Goal: Navigation & Orientation: Find specific page/section

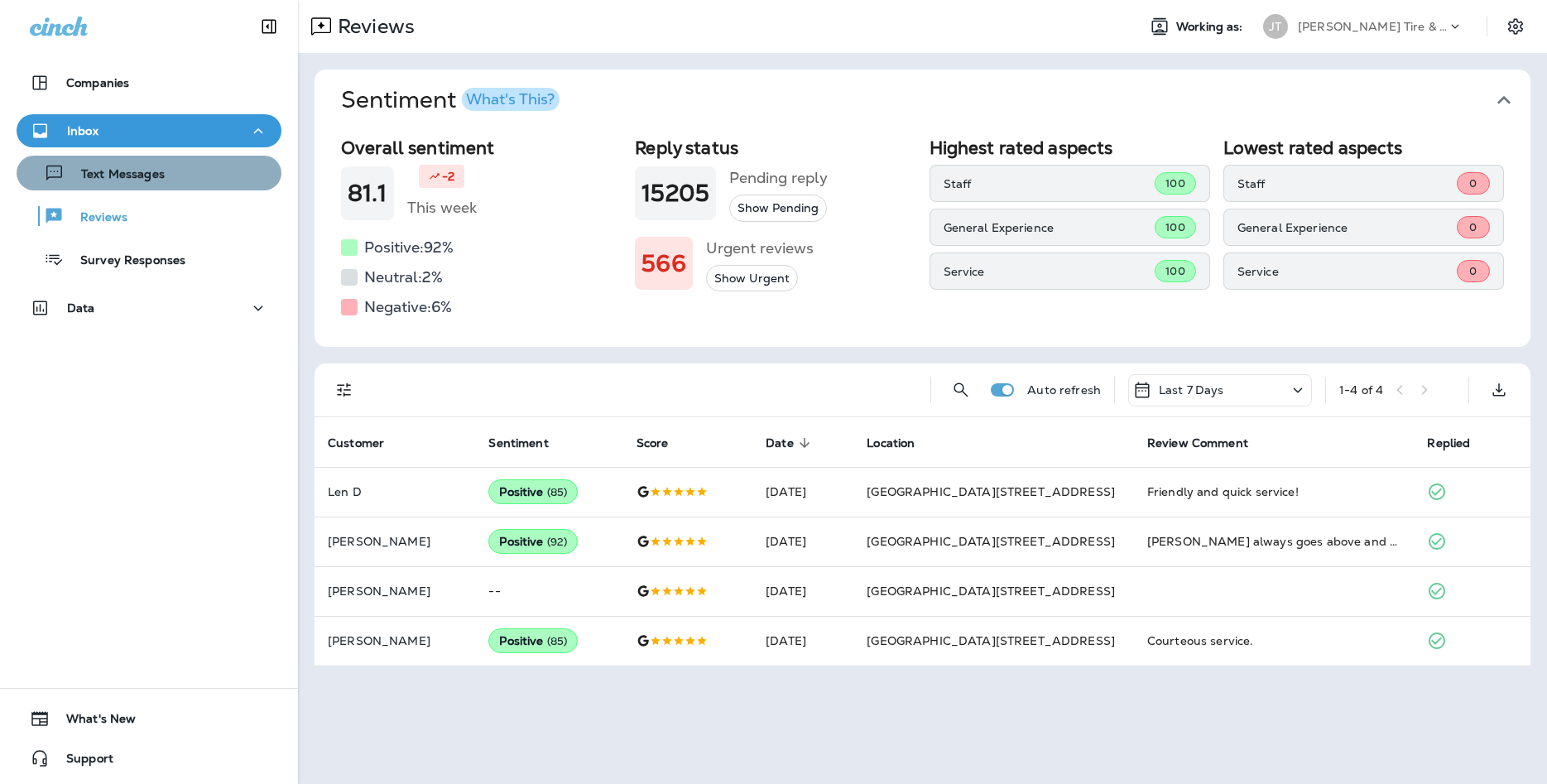
click at [214, 177] on div "Text Messages" at bounding box center [149, 173] width 252 height 25
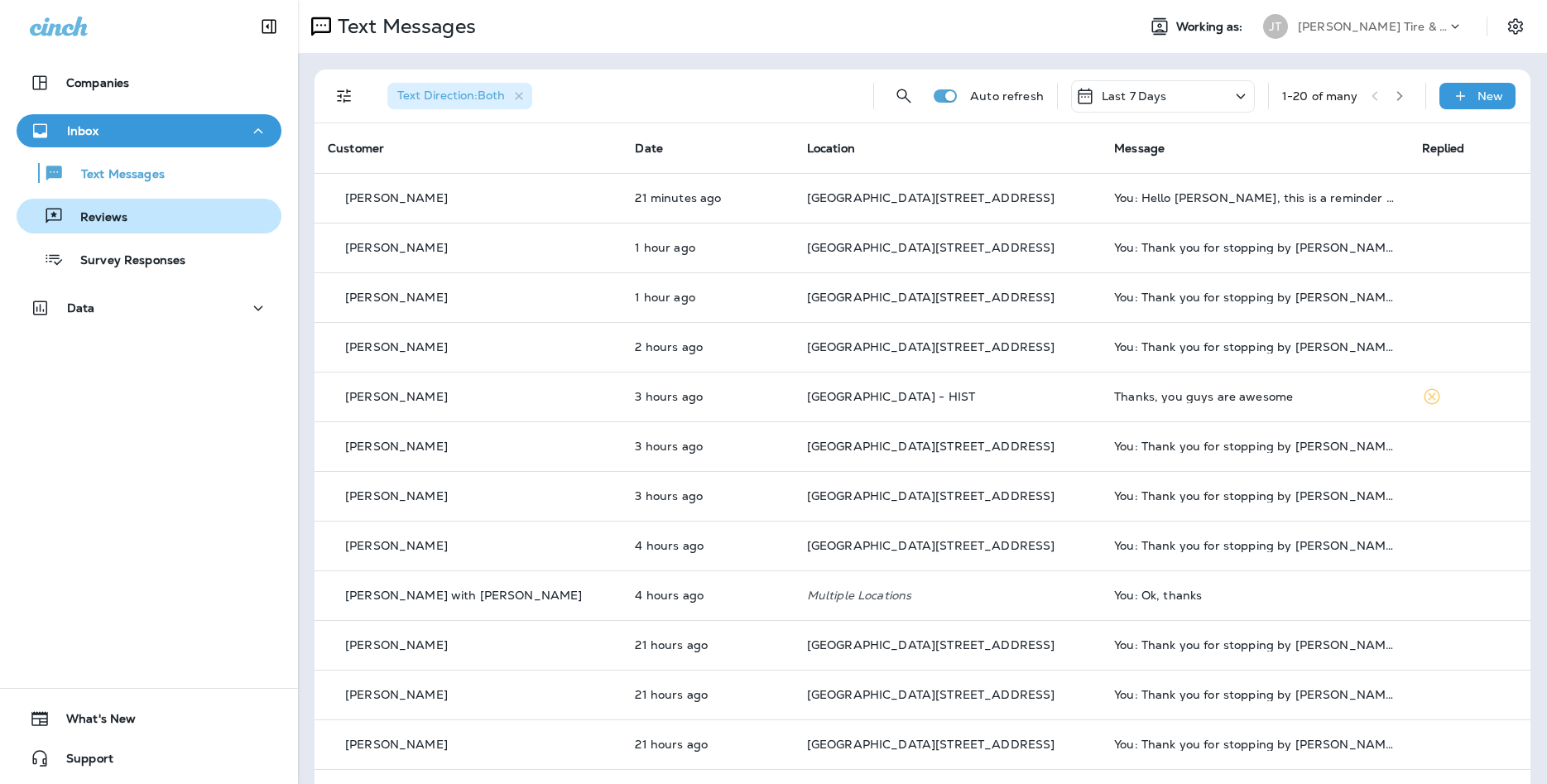
click at [130, 230] on button "Reviews" at bounding box center [149, 216] width 265 height 35
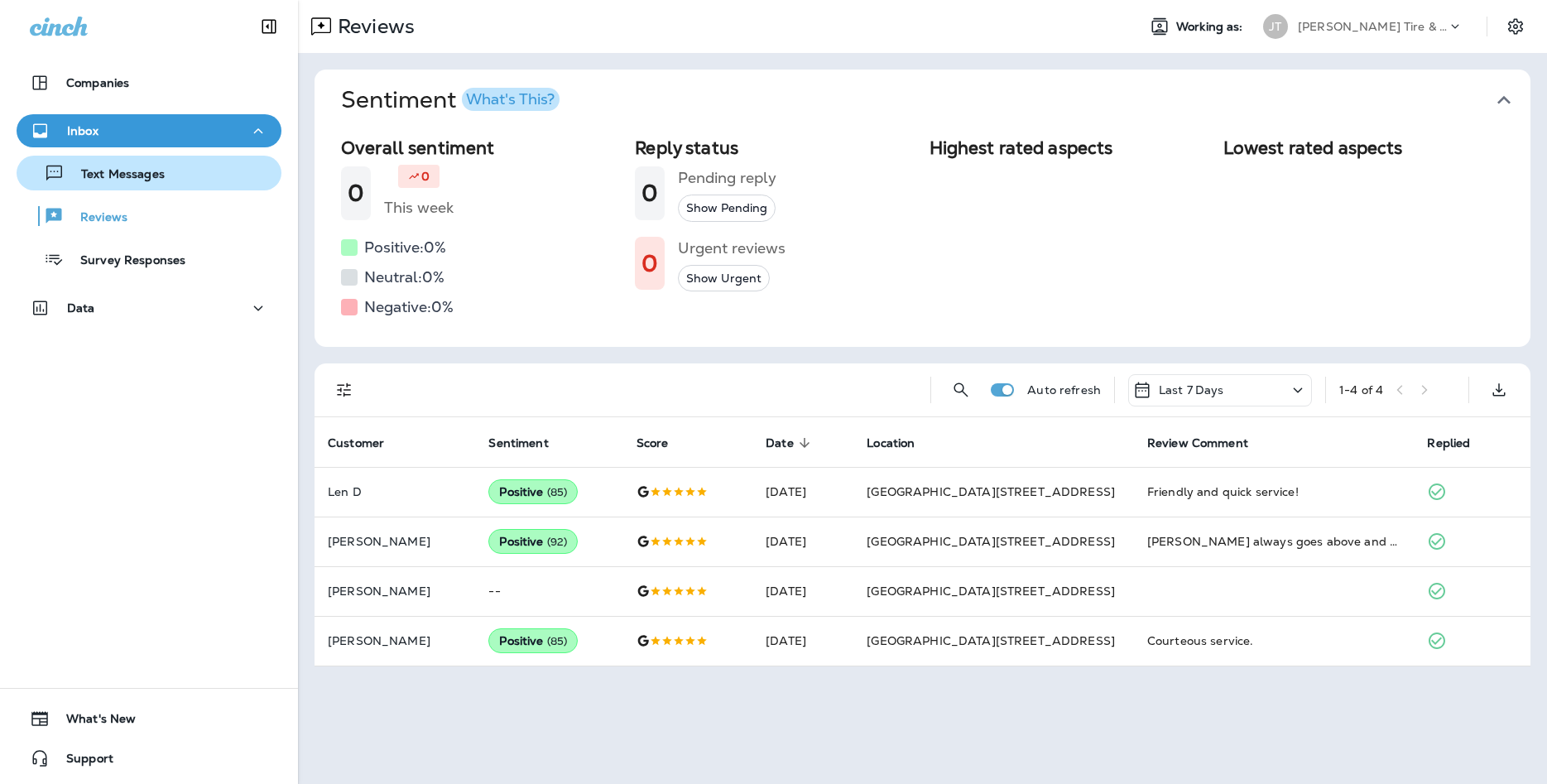
click at [146, 173] on p "Text Messages" at bounding box center [114, 175] width 100 height 16
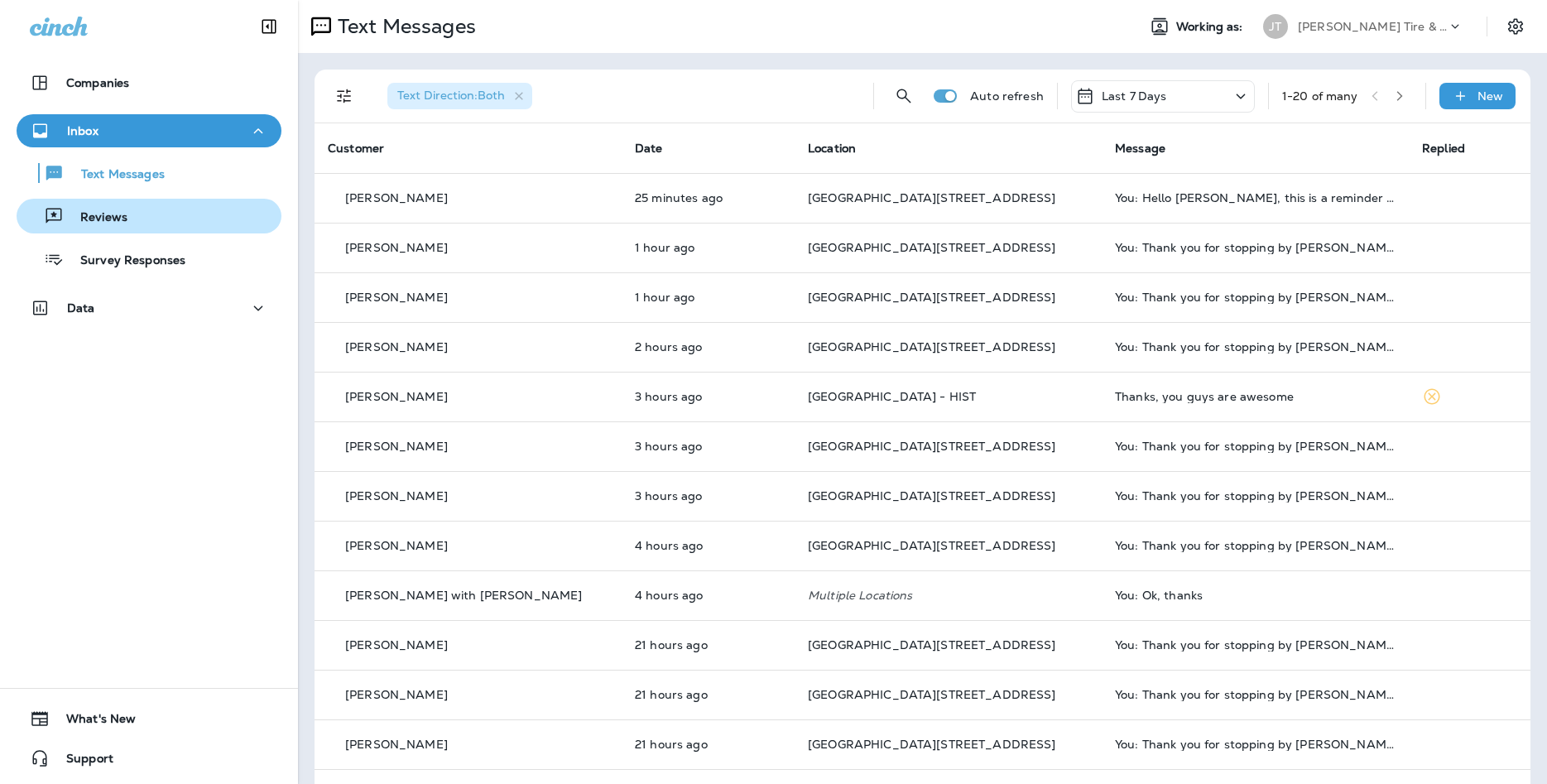
click at [205, 216] on div "Reviews" at bounding box center [149, 215] width 252 height 25
